Goal: Task Accomplishment & Management: Complete application form

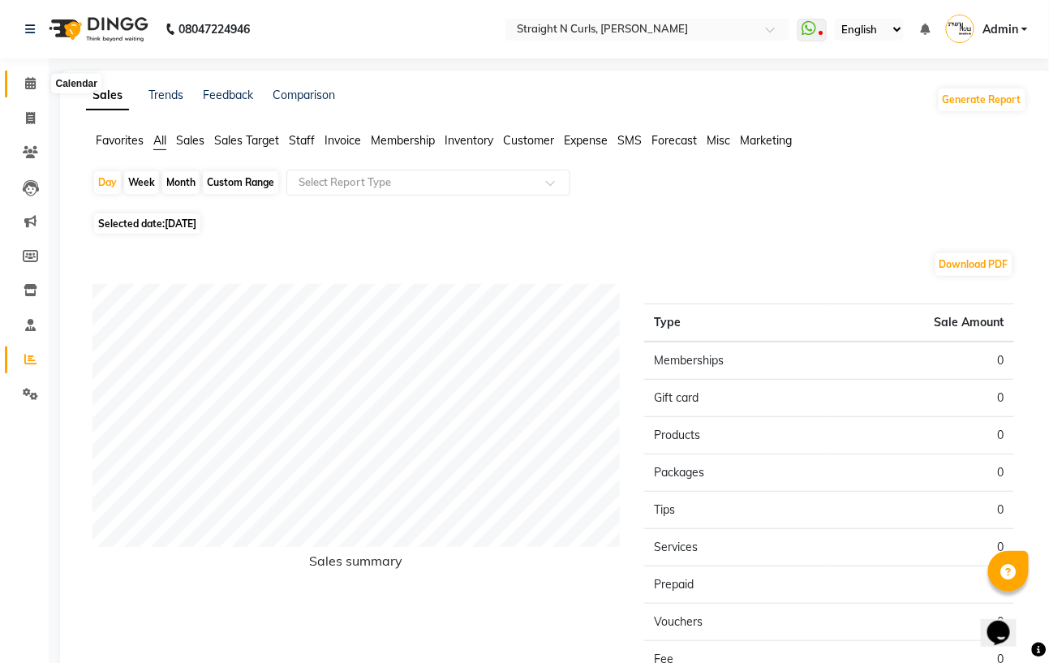
click at [30, 92] on span at bounding box center [30, 84] width 28 height 19
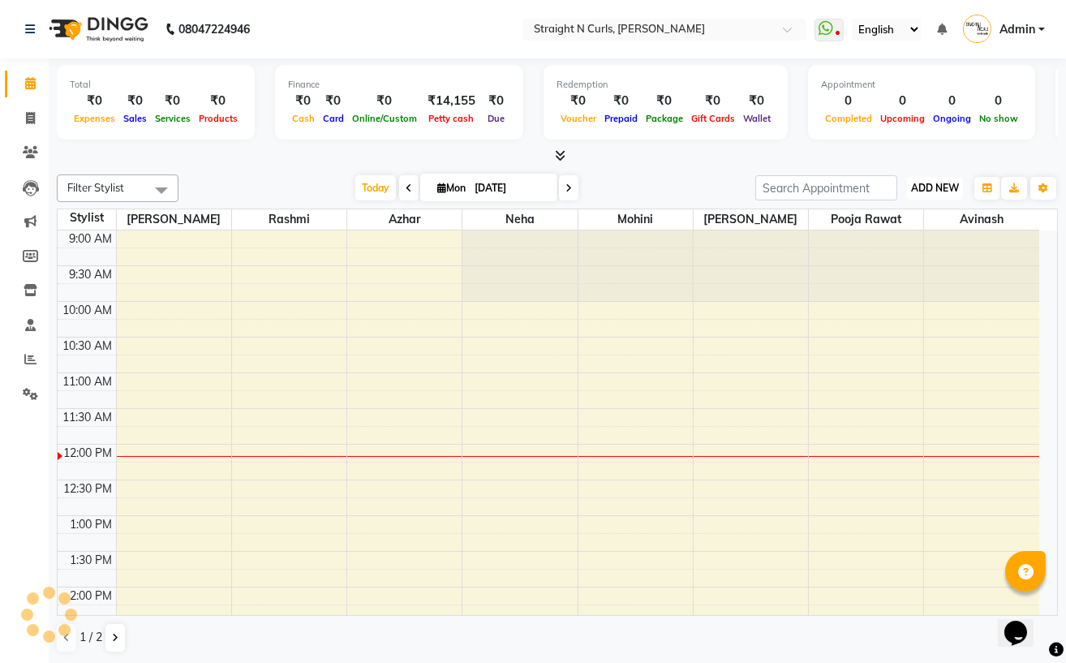
click at [935, 190] on span "ADD NEW" at bounding box center [935, 188] width 48 height 12
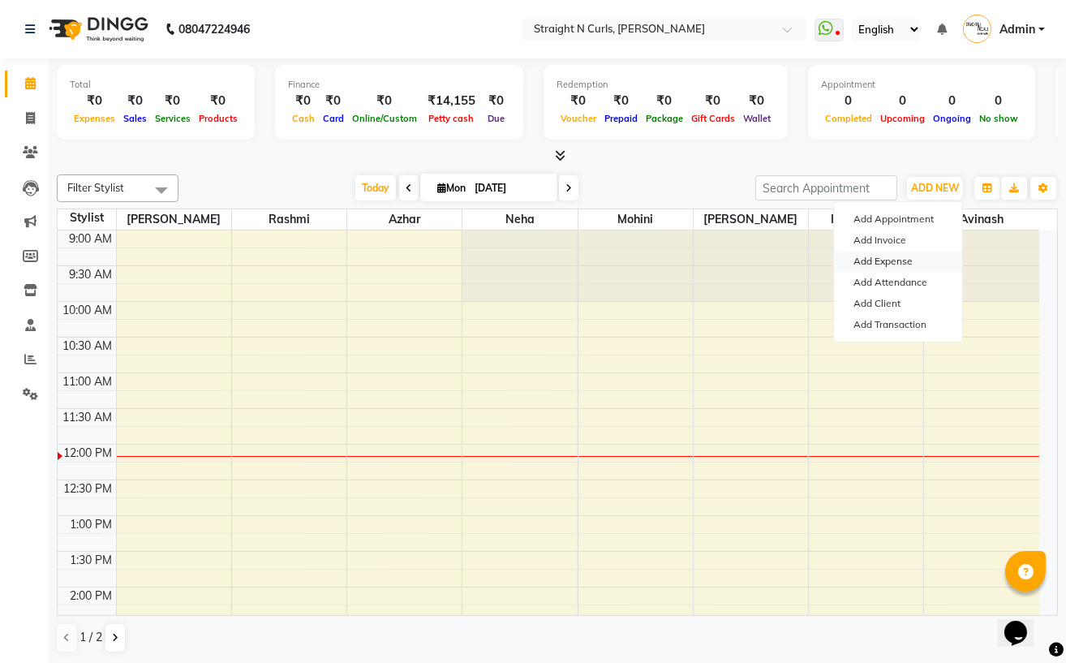
click at [901, 268] on link "Add Expense" at bounding box center [898, 261] width 128 height 21
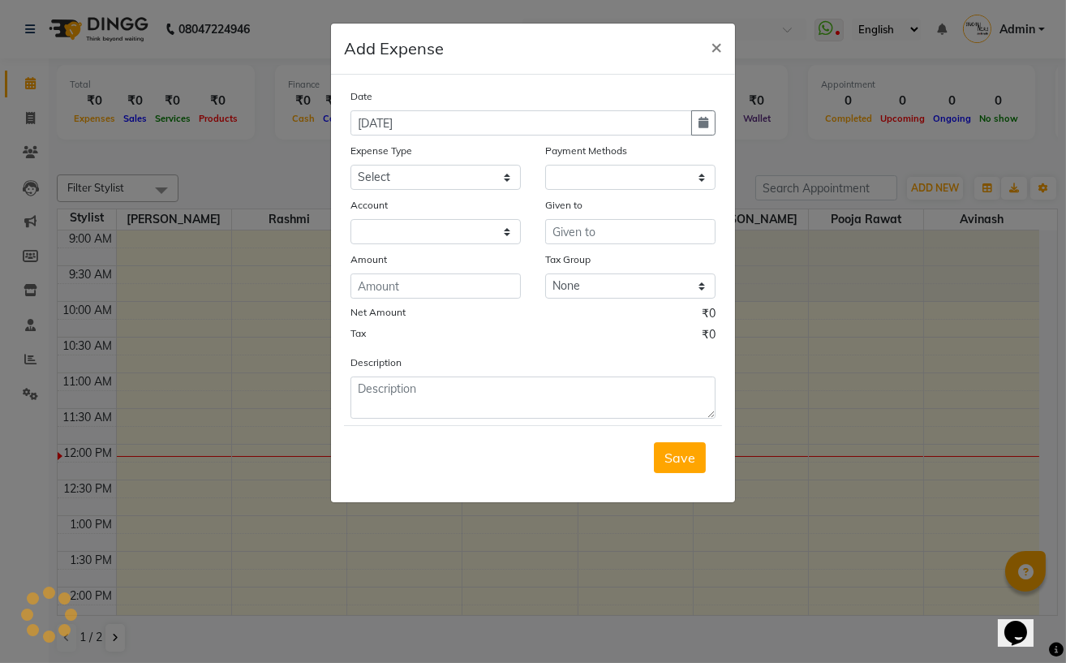
select select "1"
select select "6102"
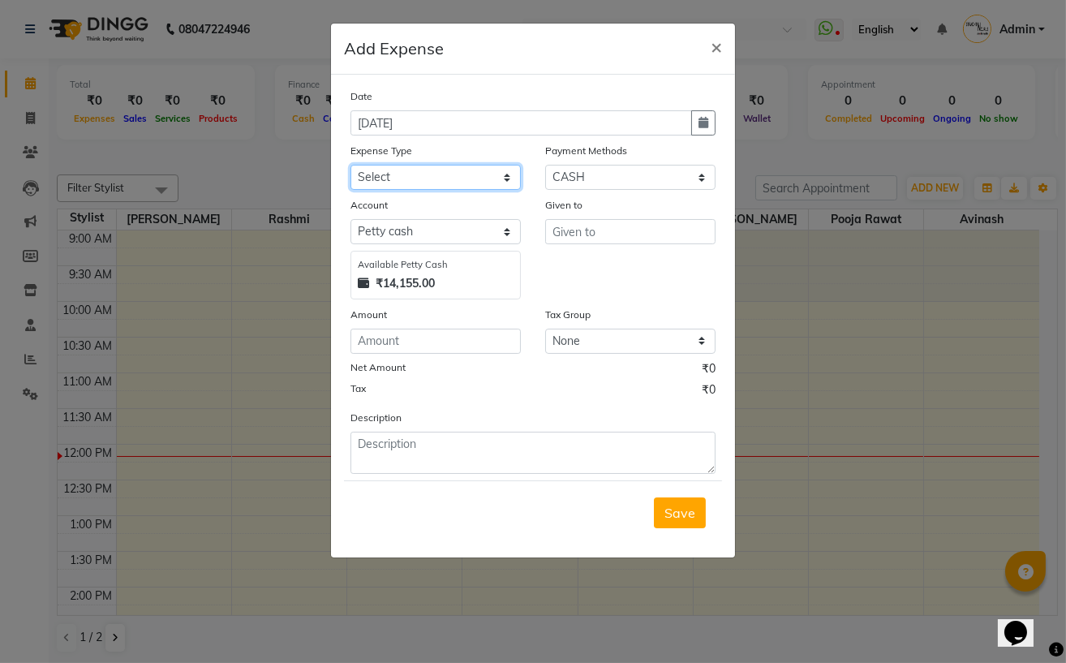
click at [406, 179] on select "Select Advance Salary Cash transfer to bank Client Snacks Electricity Fuel Ince…" at bounding box center [435, 177] width 170 height 25
select select "18826"
click at [350, 166] on select "Select Advance Salary Cash transfer to bank Client Snacks Electricity Fuel Ince…" at bounding box center [435, 177] width 170 height 25
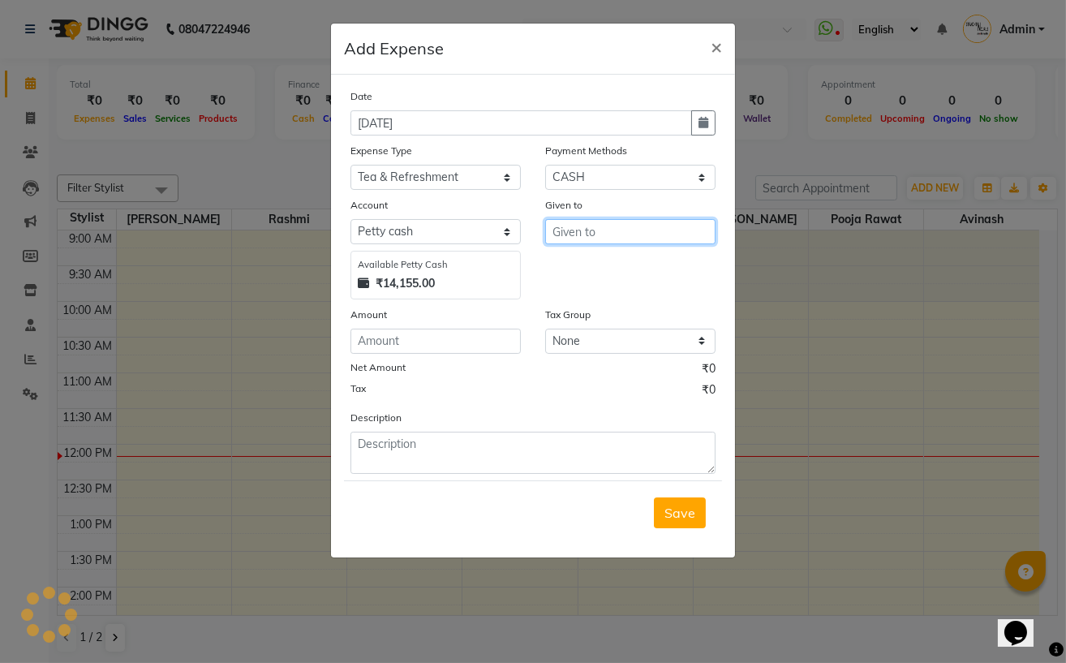
click at [578, 234] on input "text" at bounding box center [630, 231] width 170 height 25
type input "milk"
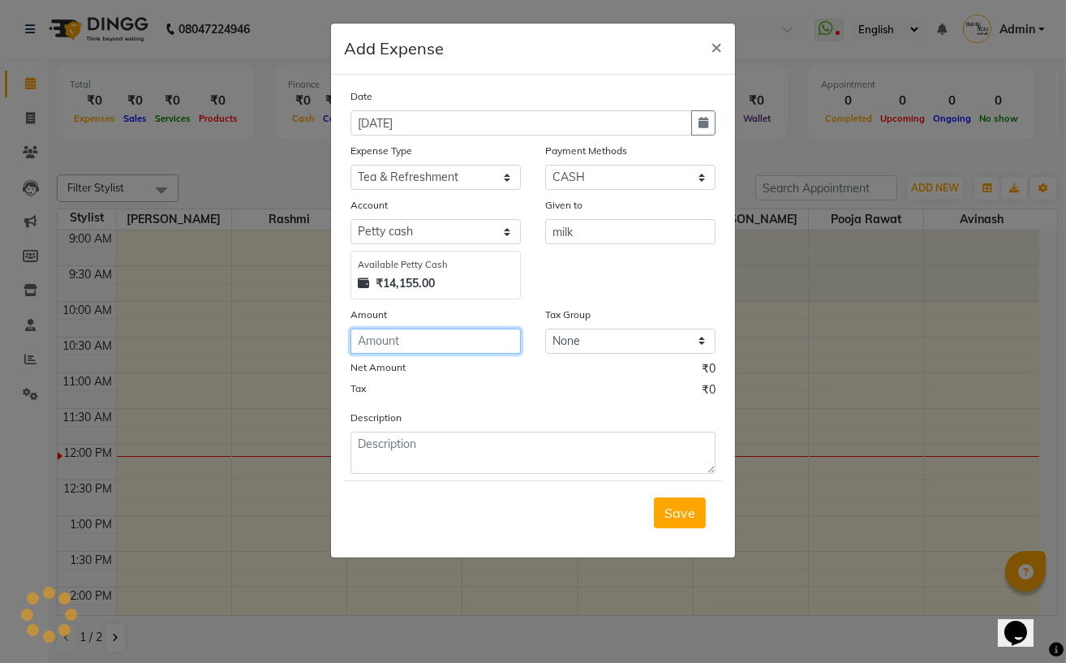
click at [445, 345] on input "number" at bounding box center [435, 341] width 170 height 25
type input "153"
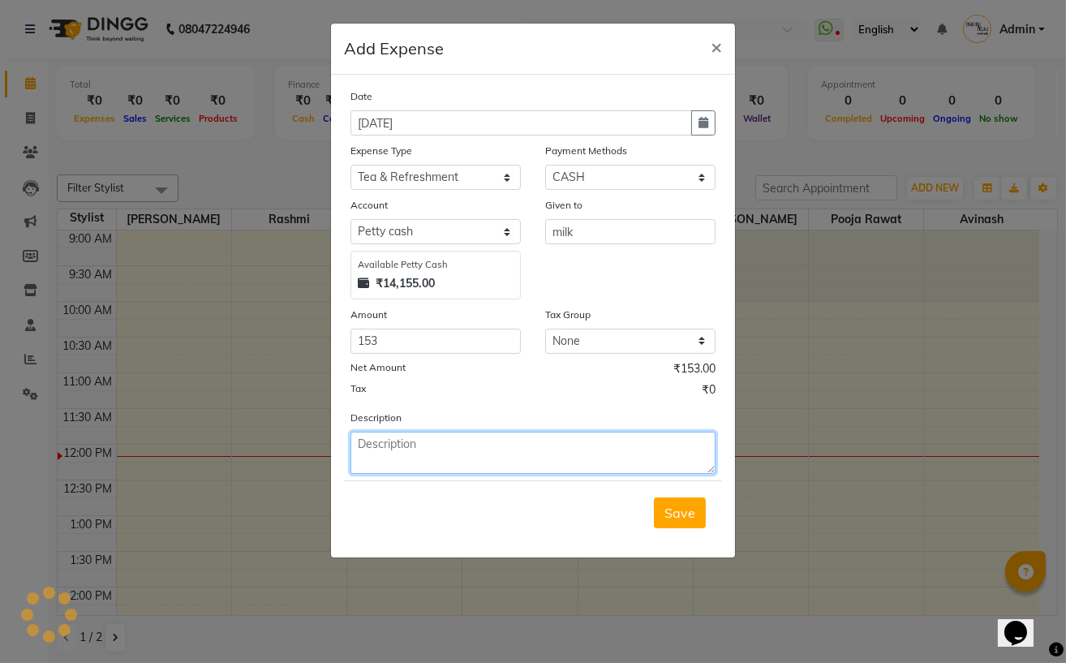
click at [448, 453] on textarea at bounding box center [532, 453] width 365 height 42
type textarea "milk and sugar"
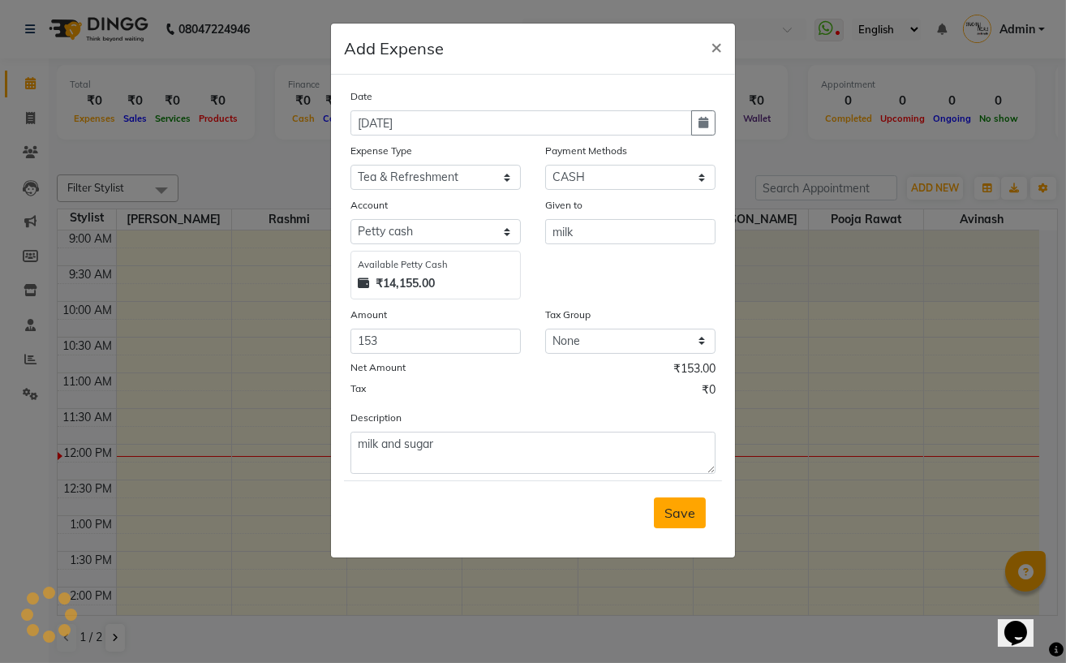
click at [680, 526] on button "Save" at bounding box center [680, 512] width 52 height 31
